Goal: Transaction & Acquisition: Download file/media

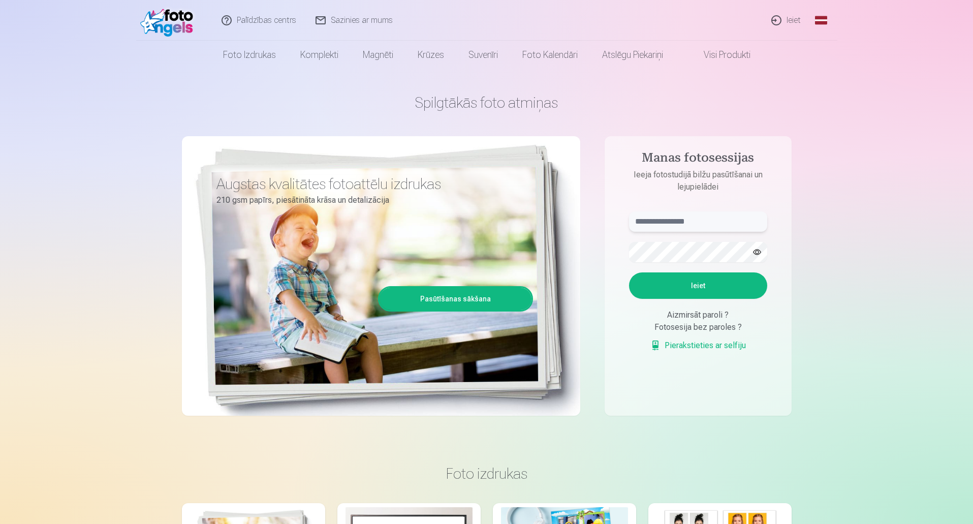
click at [687, 217] on input "text" at bounding box center [698, 221] width 138 height 20
type input "**********"
click at [629, 272] on button "Ieiet" at bounding box center [698, 285] width 138 height 26
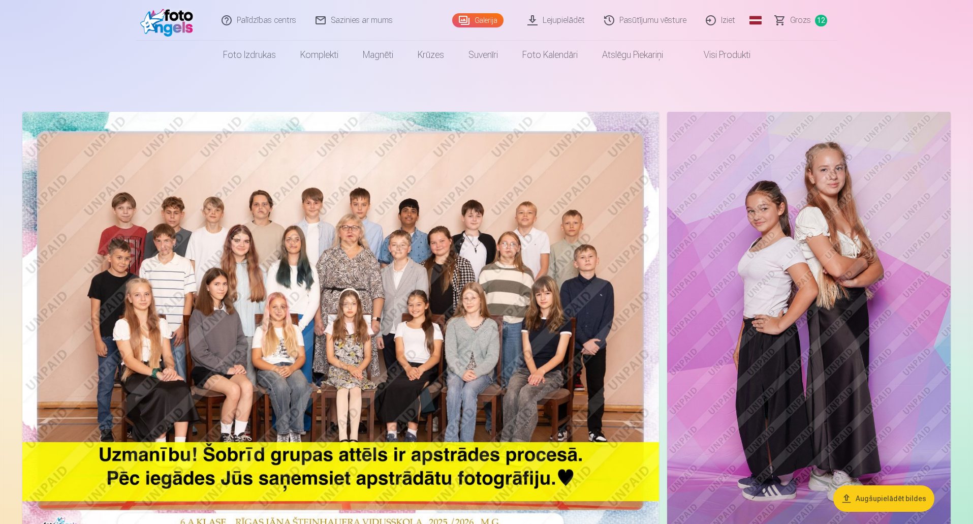
click at [800, 21] on span "Grozs" at bounding box center [800, 20] width 21 height 12
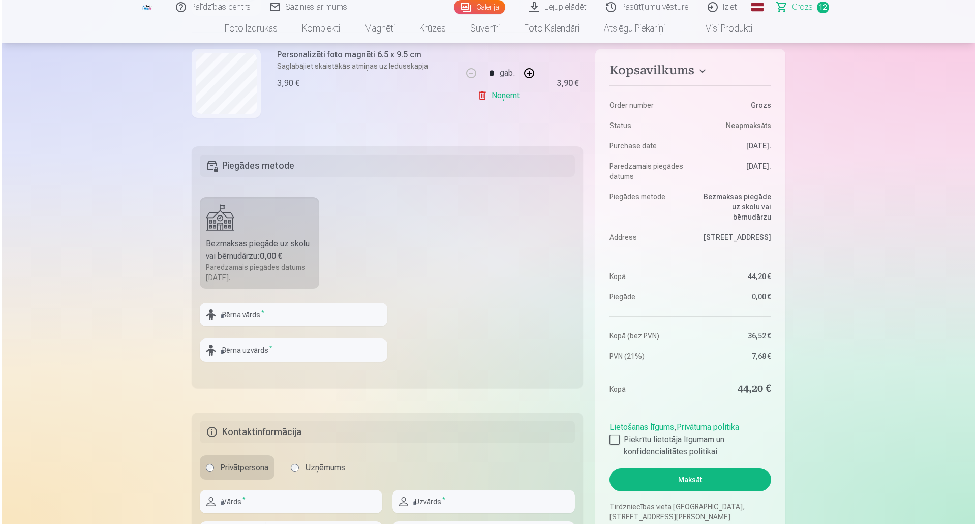
scroll to position [356, 0]
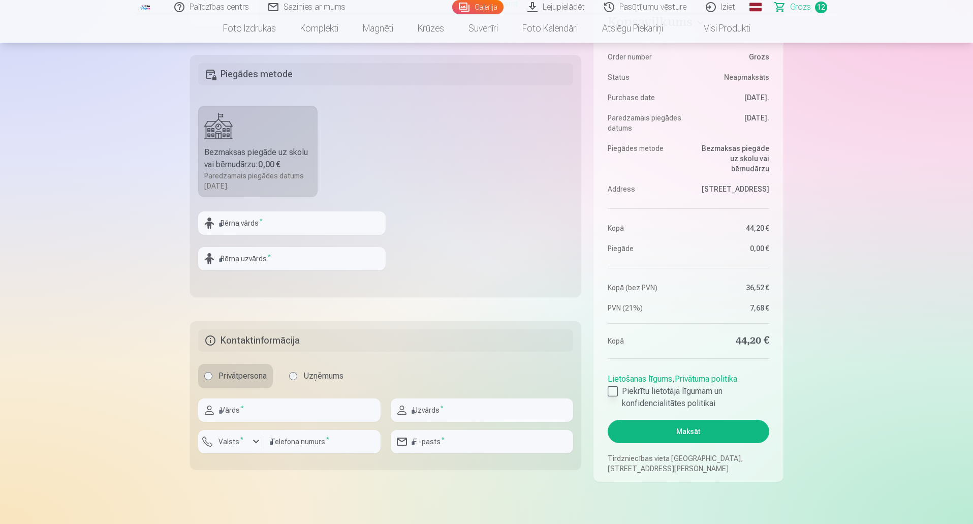
click at [615, 390] on div at bounding box center [613, 391] width 10 height 10
click at [671, 429] on button "Maksāt" at bounding box center [688, 431] width 161 height 23
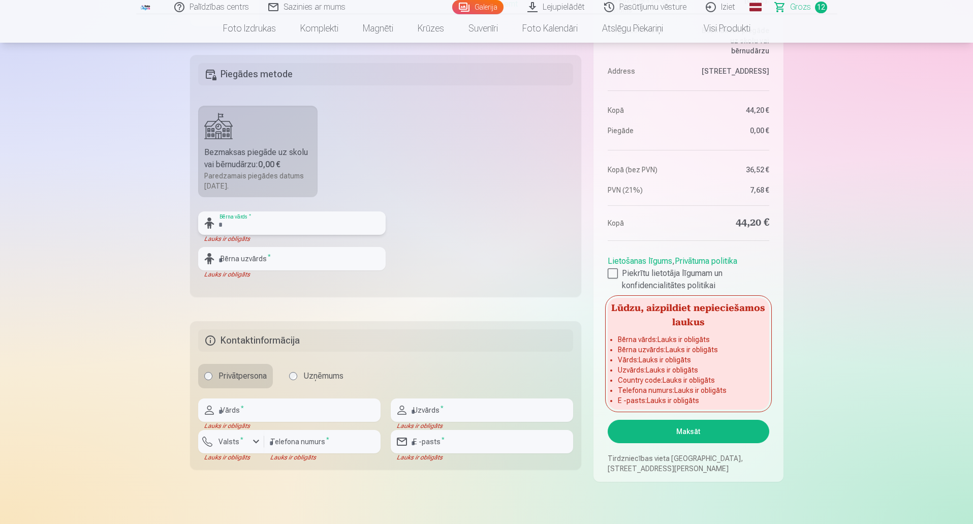
click at [239, 223] on input "text" at bounding box center [292, 222] width 188 height 23
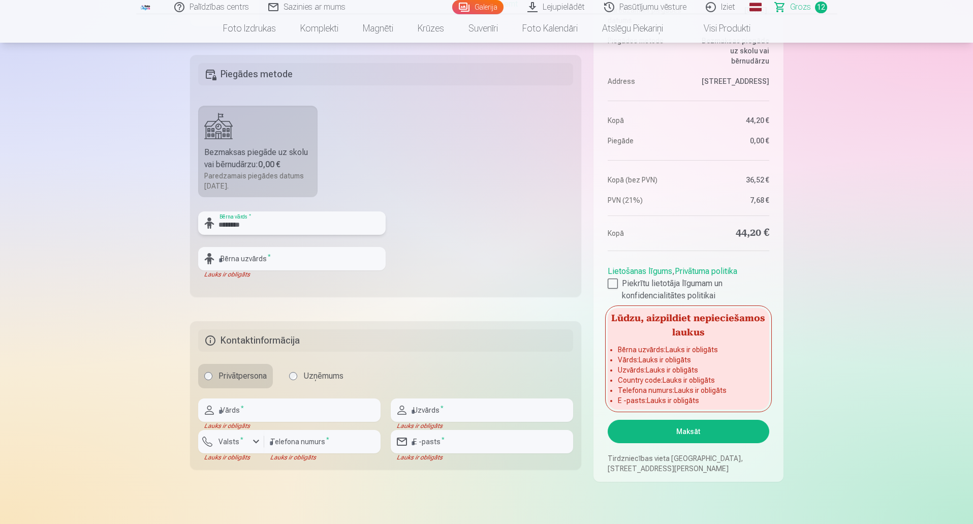
type input "********"
click at [244, 259] on input "text" at bounding box center [292, 258] width 188 height 23
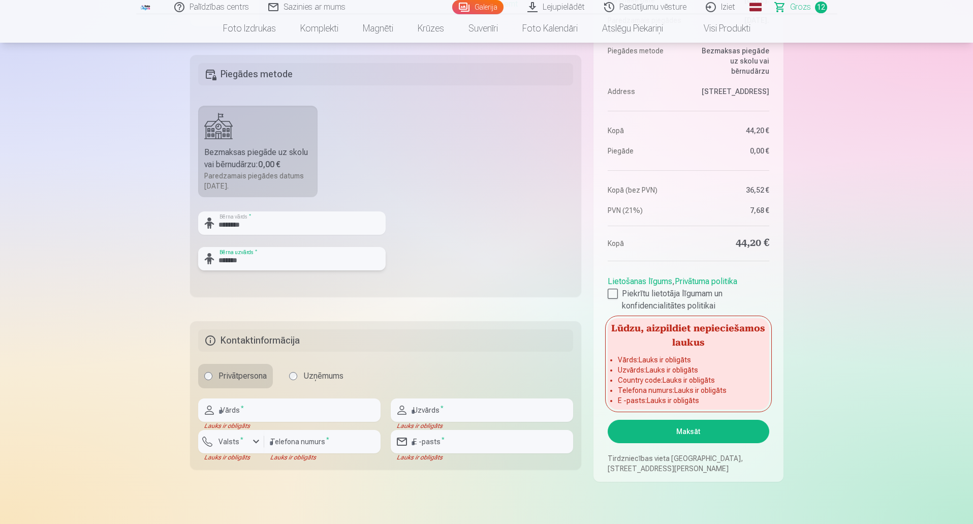
type input "*******"
click at [249, 415] on input "text" at bounding box center [289, 409] width 182 height 23
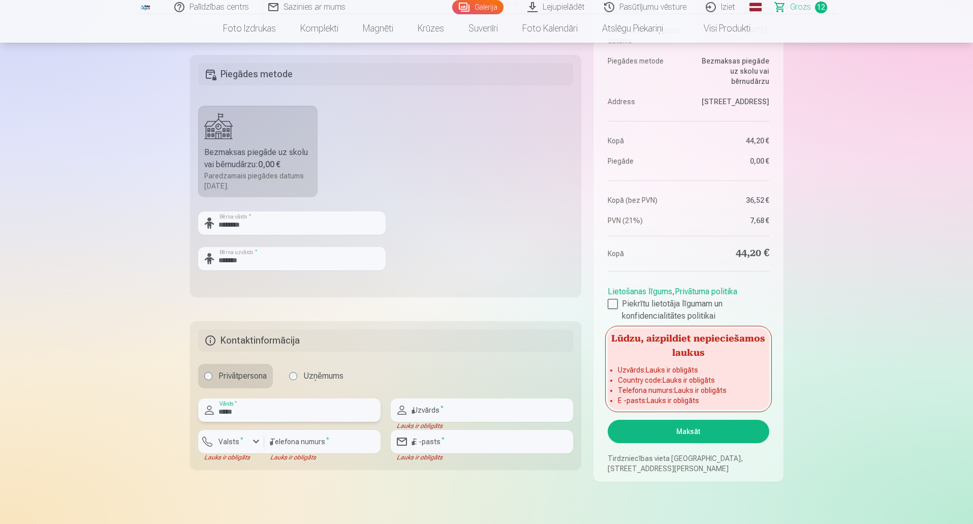
type input "*****"
click at [426, 411] on input "text" at bounding box center [482, 409] width 182 height 23
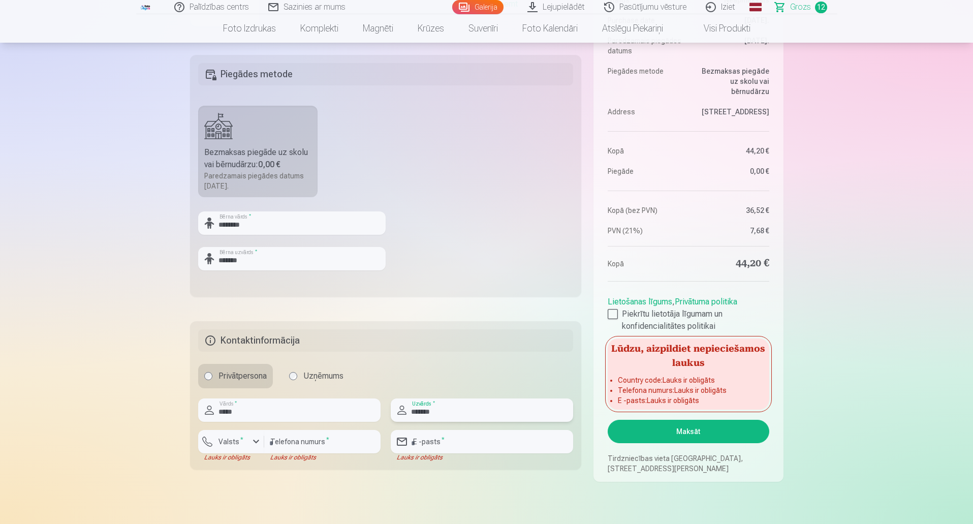
type input "*******"
click at [319, 440] on input "number" at bounding box center [322, 441] width 116 height 23
click at [258, 440] on div "button" at bounding box center [256, 442] width 12 height 12
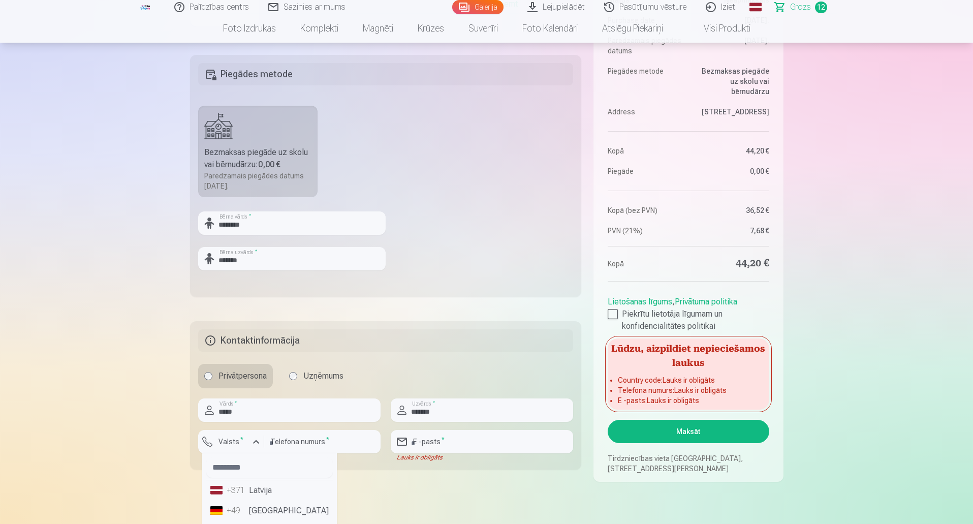
click at [246, 490] on div "+371" at bounding box center [237, 490] width 20 height 12
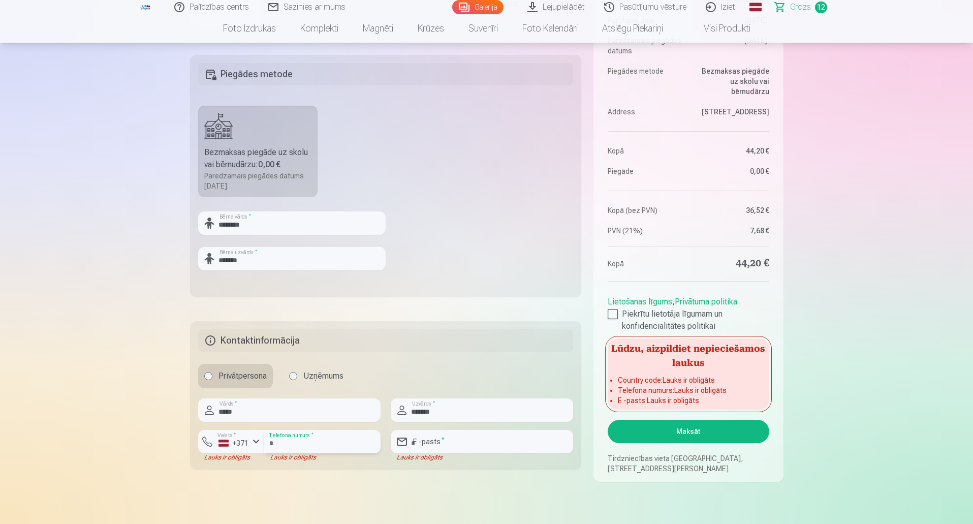
click at [287, 443] on input "number" at bounding box center [322, 441] width 116 height 23
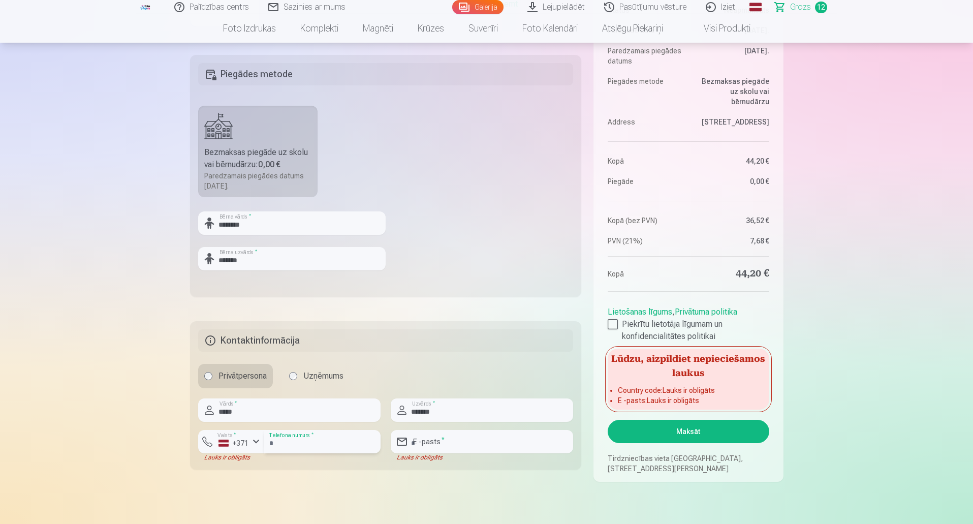
type input "********"
click at [452, 440] on input "email" at bounding box center [482, 441] width 182 height 23
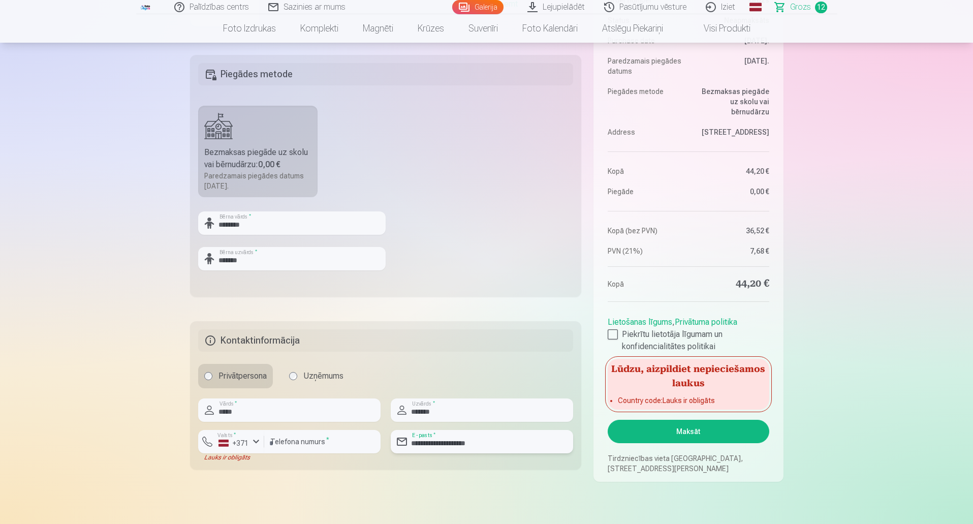
type input "**********"
click at [690, 428] on button "Maksāt" at bounding box center [688, 431] width 161 height 23
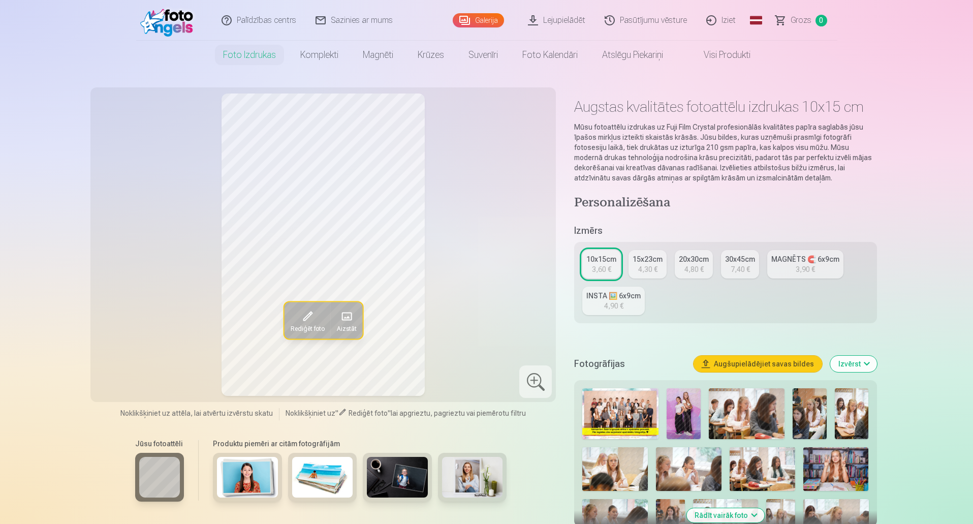
click at [572, 22] on link "Lejupielādēt" at bounding box center [557, 20] width 77 height 41
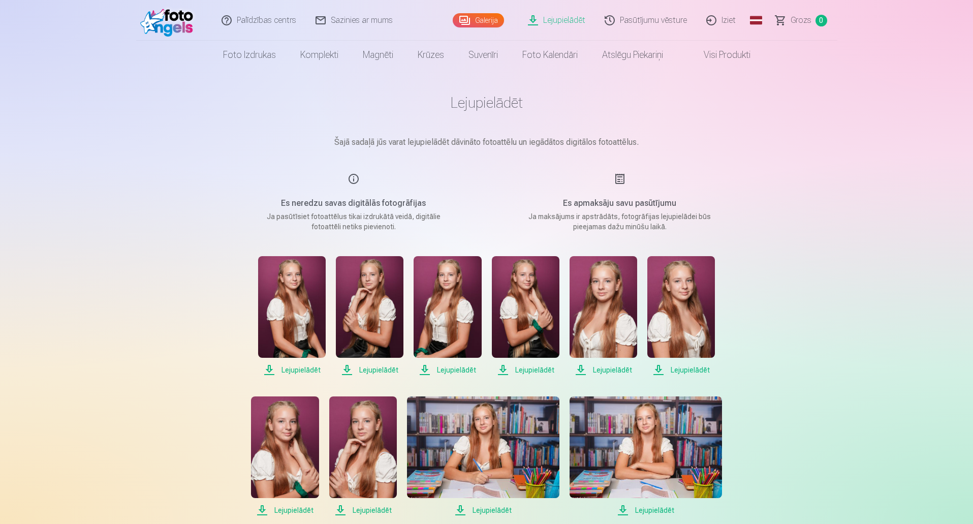
click at [303, 371] on span "Lejupielādēt" at bounding box center [292, 370] width 68 height 12
click at [349, 369] on span "Lejupielādēt" at bounding box center [370, 370] width 68 height 12
click at [425, 369] on span "Lejupielādēt" at bounding box center [448, 370] width 68 height 12
click at [503, 373] on span "Lejupielādēt" at bounding box center [526, 370] width 68 height 12
click at [582, 372] on span "Lejupielādēt" at bounding box center [604, 370] width 68 height 12
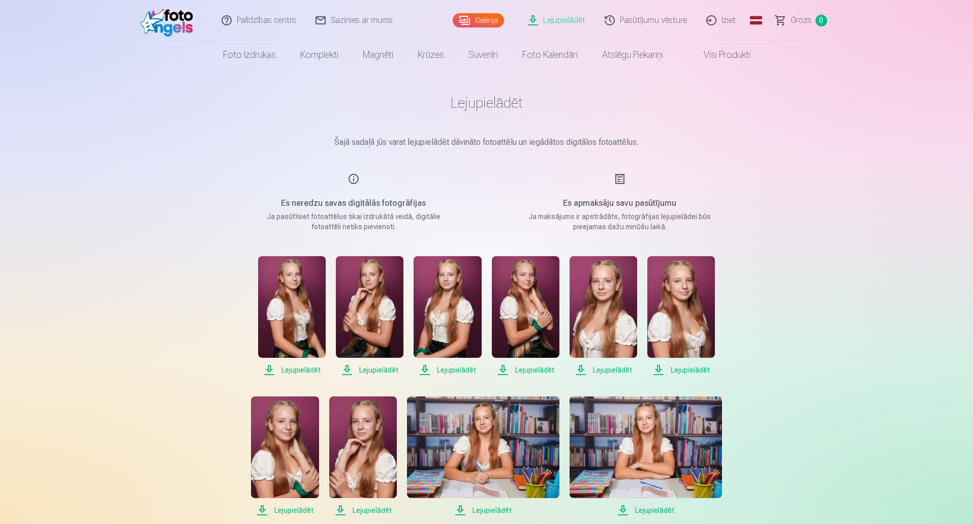
click at [660, 371] on span "Lejupielādēt" at bounding box center [682, 370] width 68 height 12
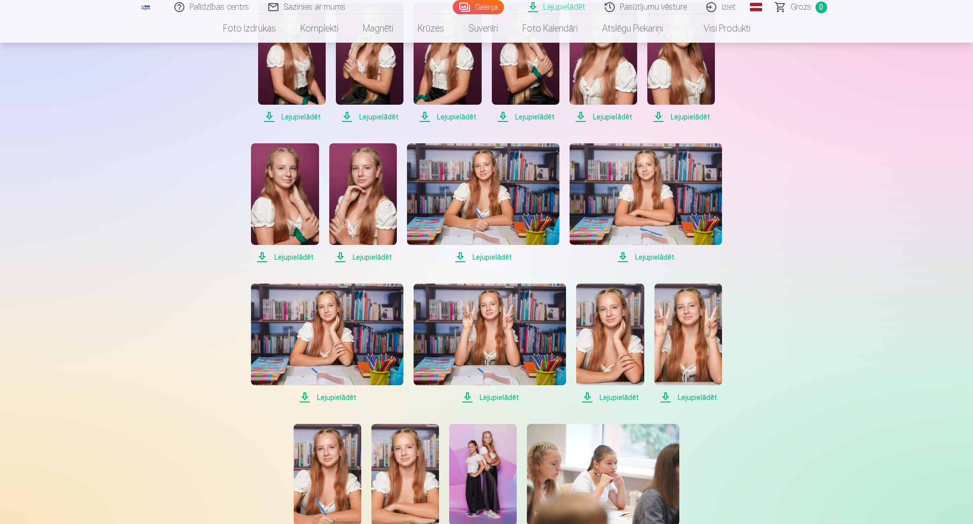
scroll to position [254, 0]
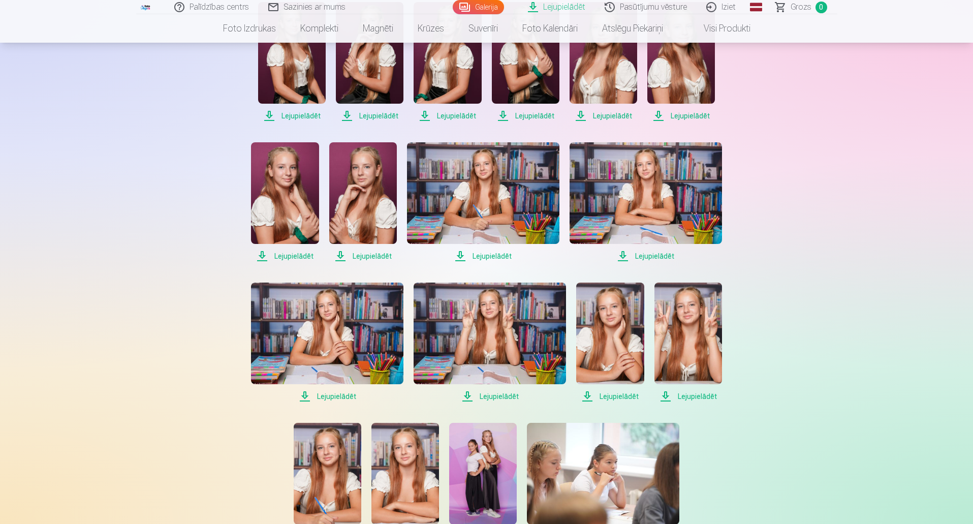
click at [261, 258] on span "Lejupielādēt" at bounding box center [285, 256] width 68 height 12
click at [339, 257] on span "Lejupielādēt" at bounding box center [363, 256] width 68 height 12
click at [460, 260] on span "Lejupielādēt" at bounding box center [483, 256] width 152 height 12
click at [625, 260] on span "Lejupielādēt" at bounding box center [646, 256] width 152 height 12
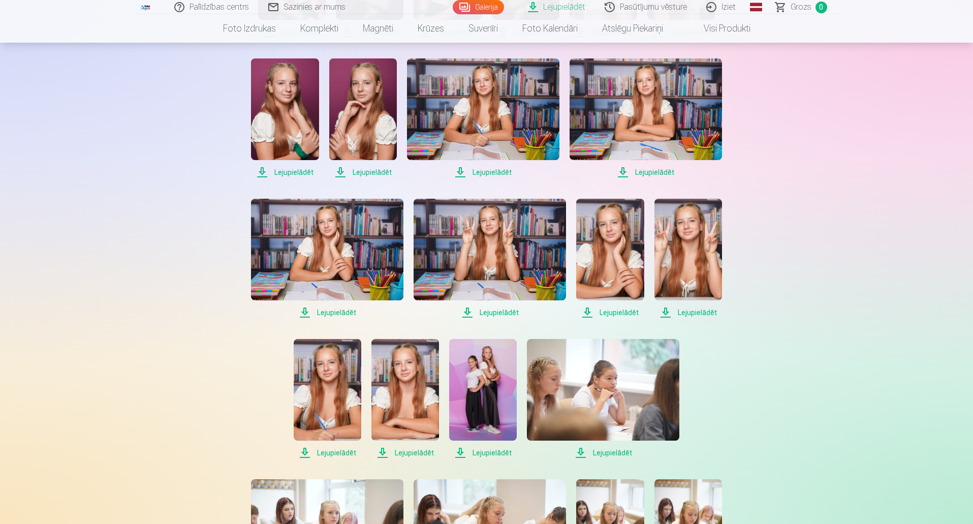
scroll to position [356, 0]
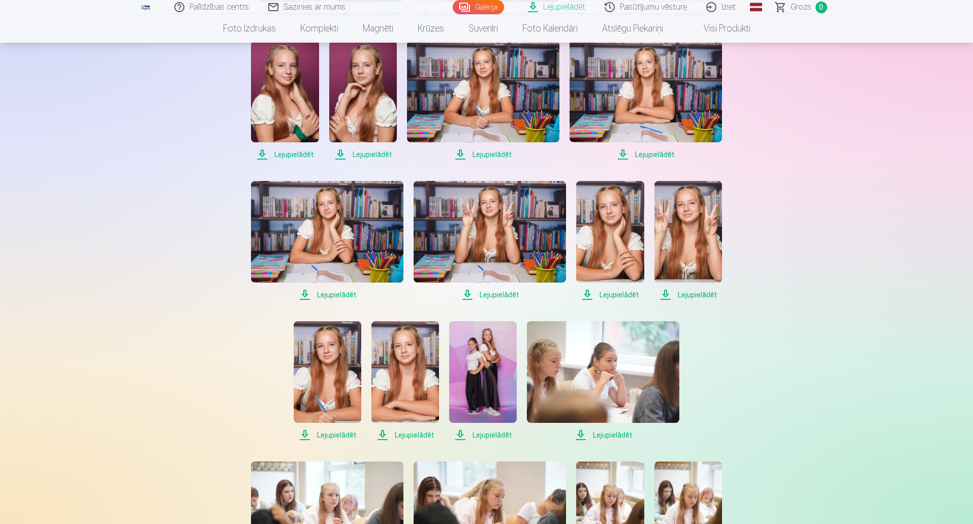
click at [303, 300] on span "Lejupielādēt" at bounding box center [327, 295] width 152 height 12
click at [467, 296] on span "Lejupielādēt" at bounding box center [490, 295] width 152 height 12
click at [586, 295] on span "Lejupielādēt" at bounding box center [610, 295] width 68 height 12
click at [666, 296] on span "Lejupielādēt" at bounding box center [689, 295] width 68 height 12
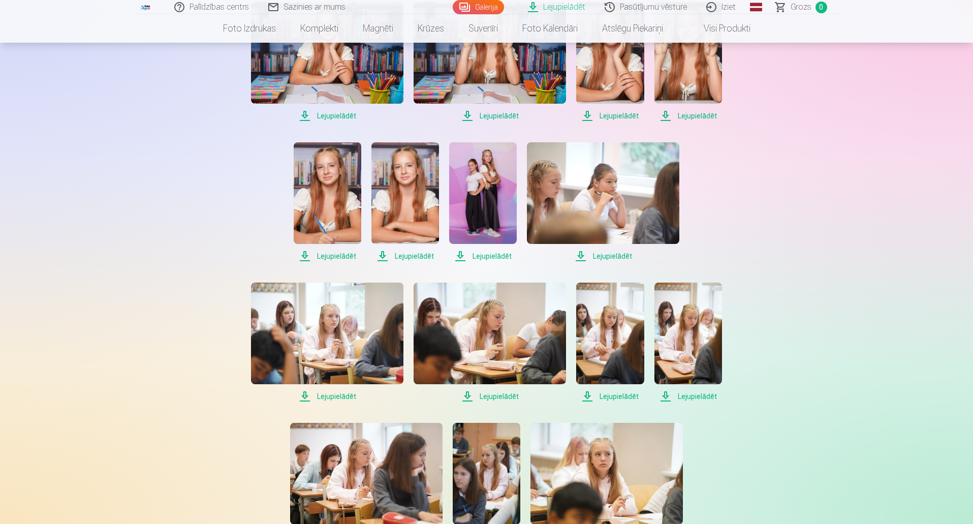
scroll to position [559, 0]
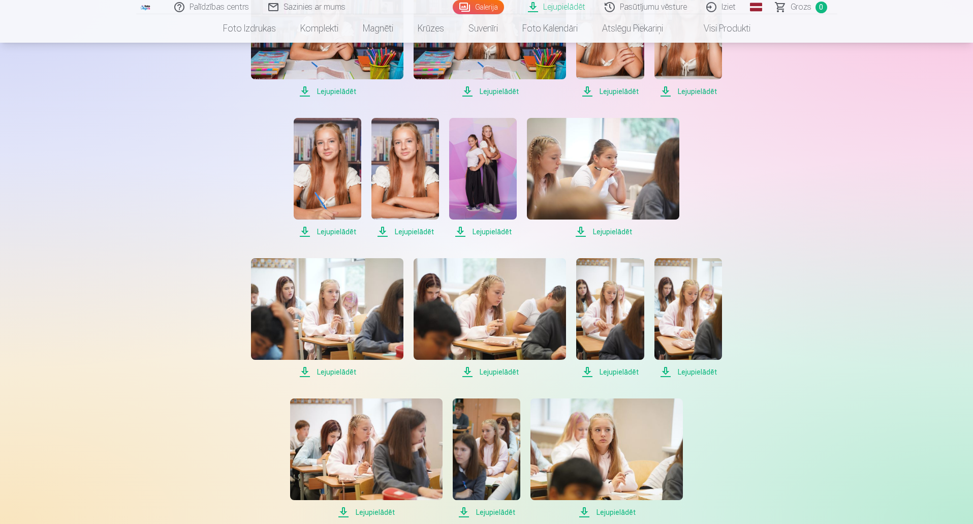
click at [303, 232] on span "Lejupielādēt" at bounding box center [328, 232] width 68 height 12
click at [381, 232] on span "Lejupielādēt" at bounding box center [406, 232] width 68 height 12
click at [456, 233] on span "Lejupielādēt" at bounding box center [483, 232] width 68 height 12
click at [581, 234] on span "Lejupielādēt" at bounding box center [603, 232] width 152 height 12
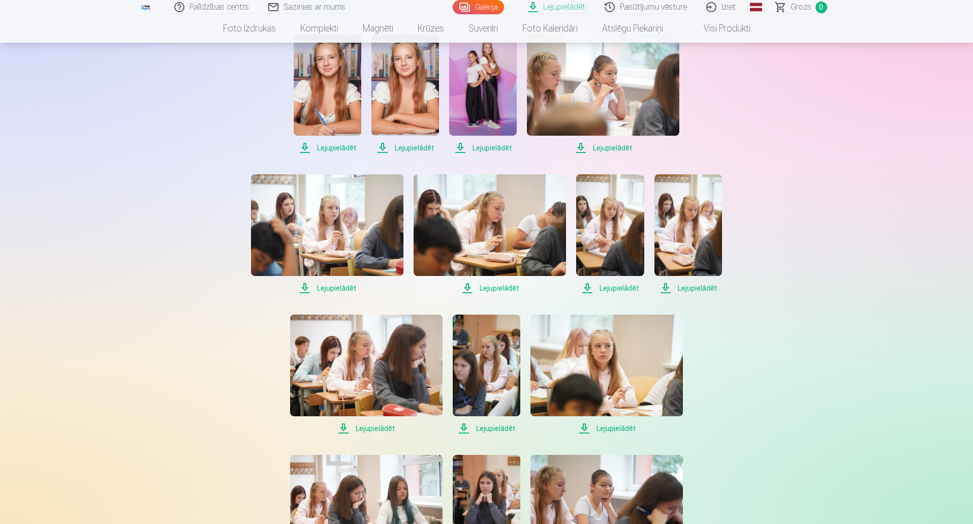
scroll to position [661, 0]
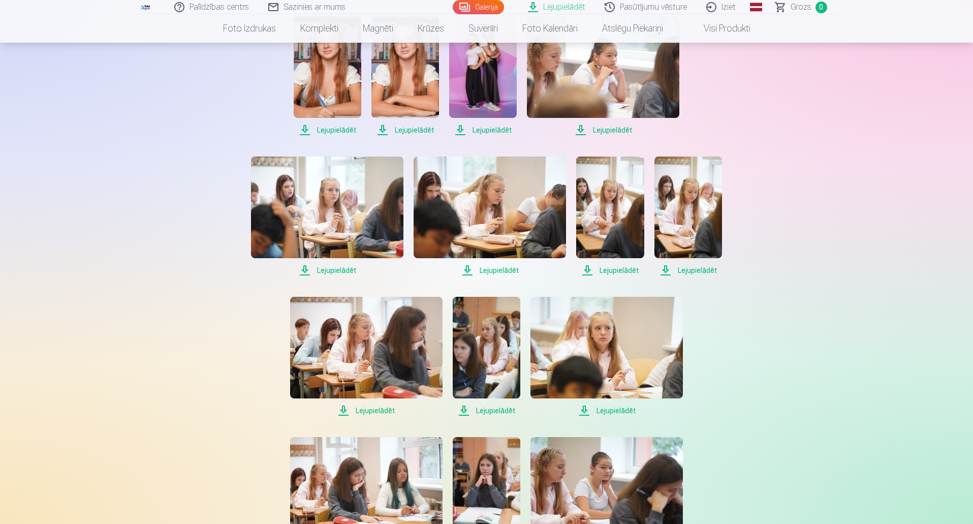
click at [305, 274] on span "Lejupielādēt" at bounding box center [327, 270] width 152 height 12
click at [468, 273] on span "Lejupielādēt" at bounding box center [490, 270] width 152 height 12
click at [587, 269] on span "Lejupielādēt" at bounding box center [610, 270] width 68 height 12
click at [667, 273] on span "Lejupielādēt" at bounding box center [689, 270] width 68 height 12
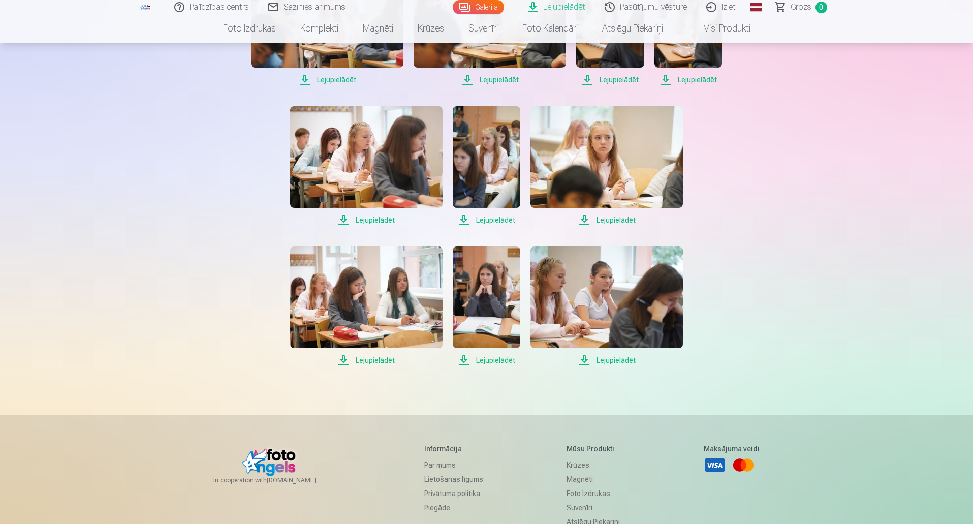
scroll to position [864, 0]
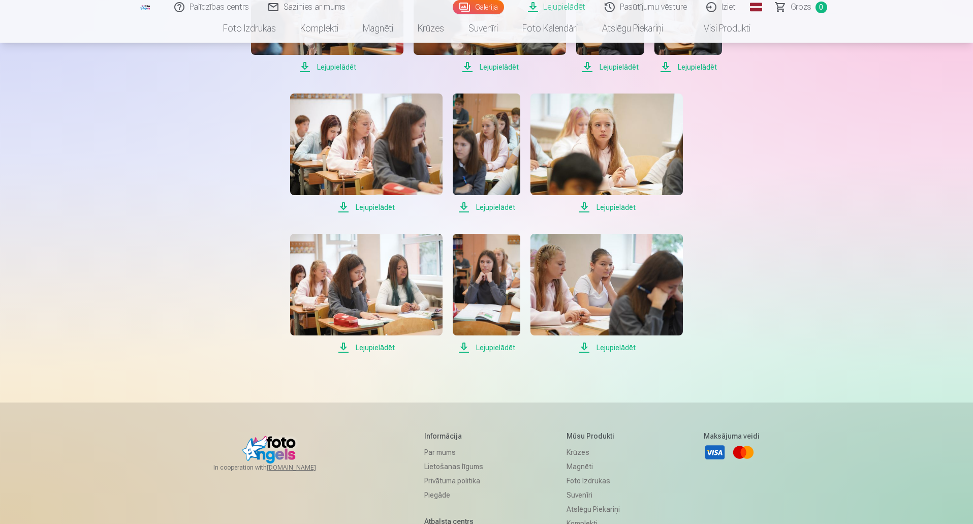
click at [344, 210] on span "Lejupielādēt" at bounding box center [366, 207] width 152 height 12
click at [465, 207] on span "Lejupielādēt" at bounding box center [487, 207] width 68 height 12
click at [584, 208] on span "Lejupielādēt" at bounding box center [607, 207] width 152 height 12
click at [343, 349] on span "Lejupielādēt" at bounding box center [366, 348] width 152 height 12
click at [585, 347] on span "Lejupielādēt" at bounding box center [607, 348] width 152 height 12
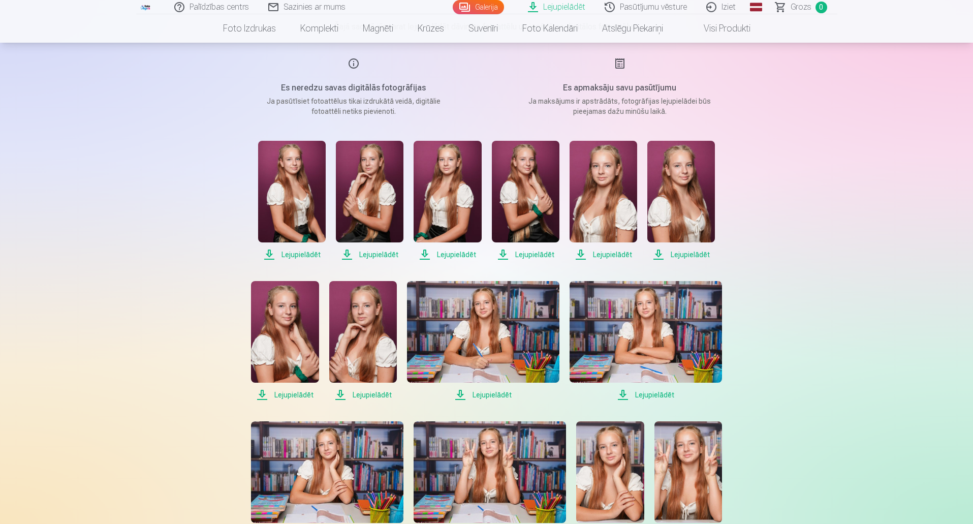
scroll to position [102, 0]
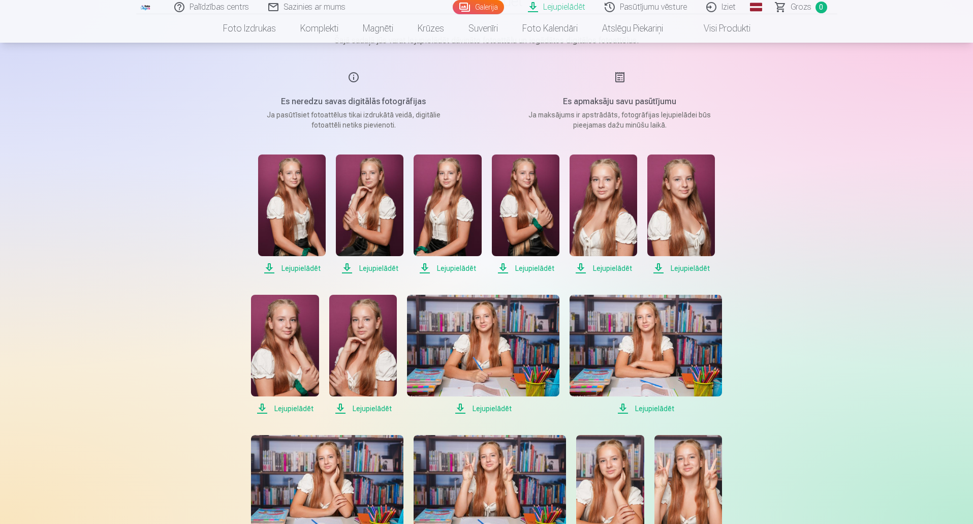
click at [730, 6] on link "Iziet" at bounding box center [721, 7] width 49 height 14
